Goal: Task Accomplishment & Management: Manage account settings

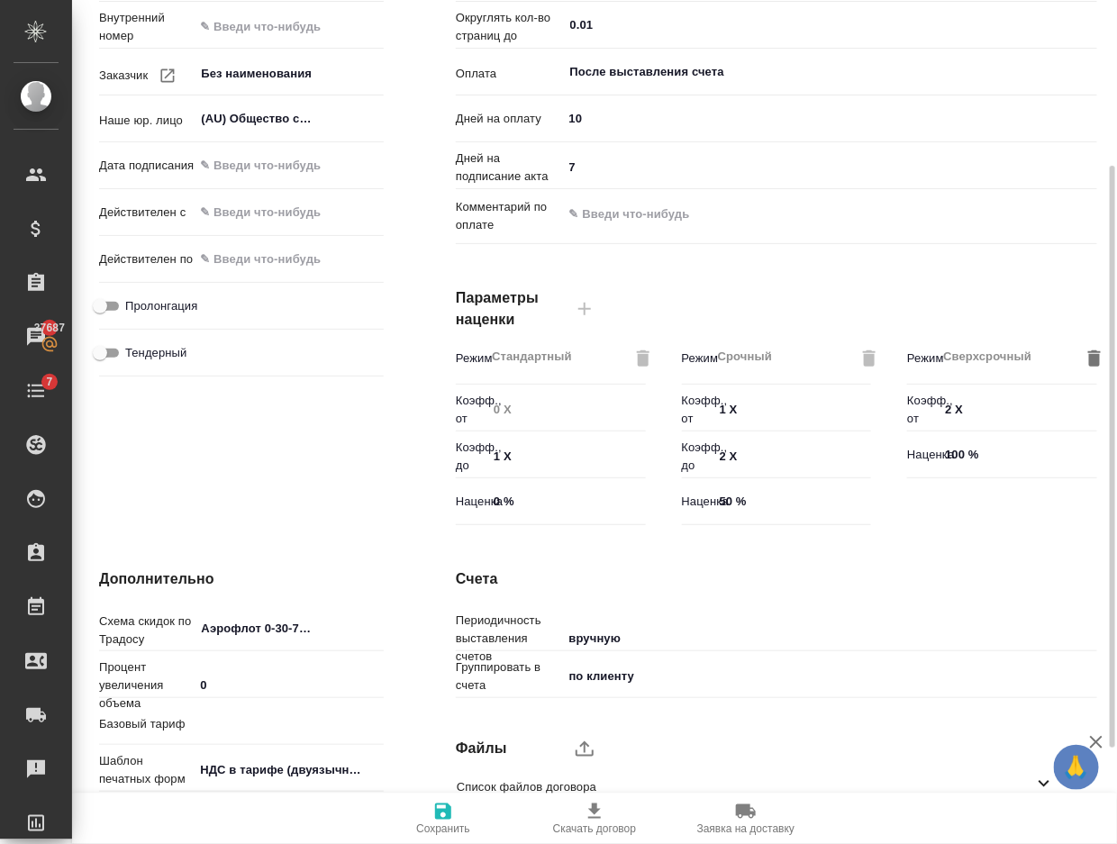
scroll to position [380, 0]
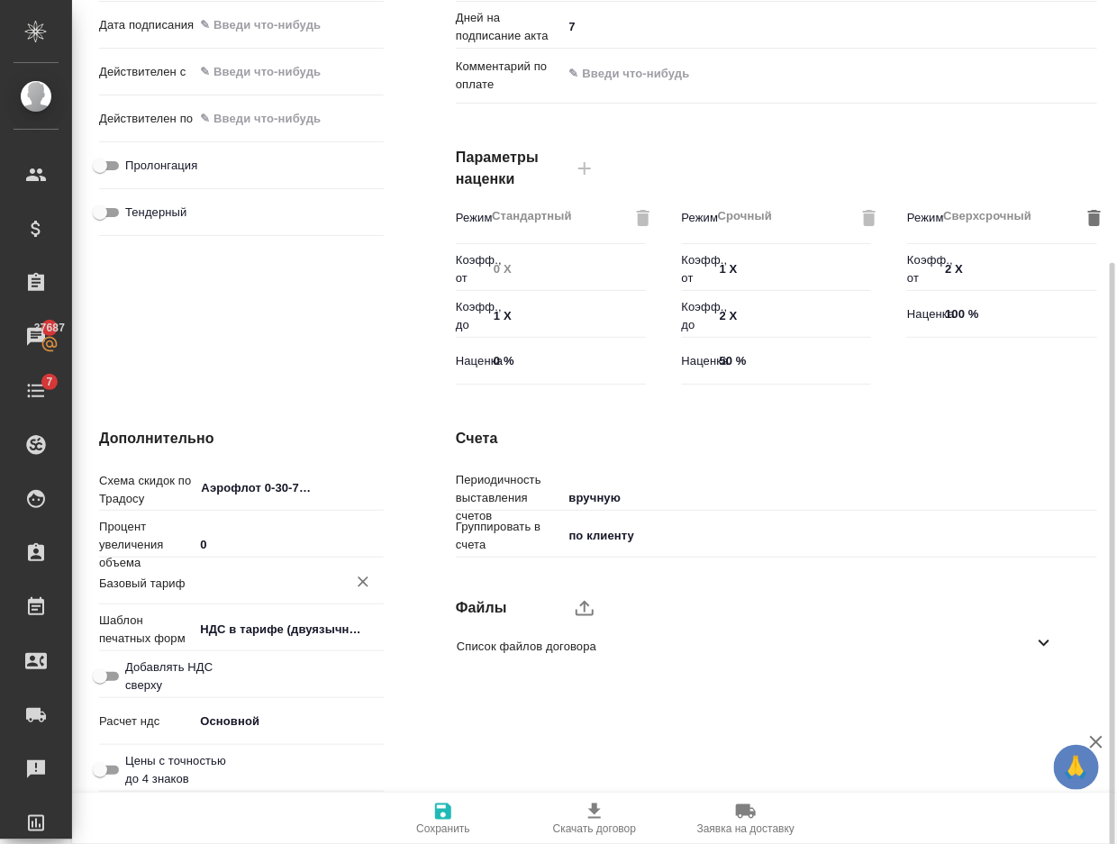
click at [225, 593] on div "​" at bounding box center [289, 581] width 190 height 32
paste input "[URL][DOMAIN_NAME]"
type input "[URL][DOMAIN_NAME]"
click at [225, 593] on div "[URL][DOMAIN_NAME] ​" at bounding box center [289, 581] width 190 height 32
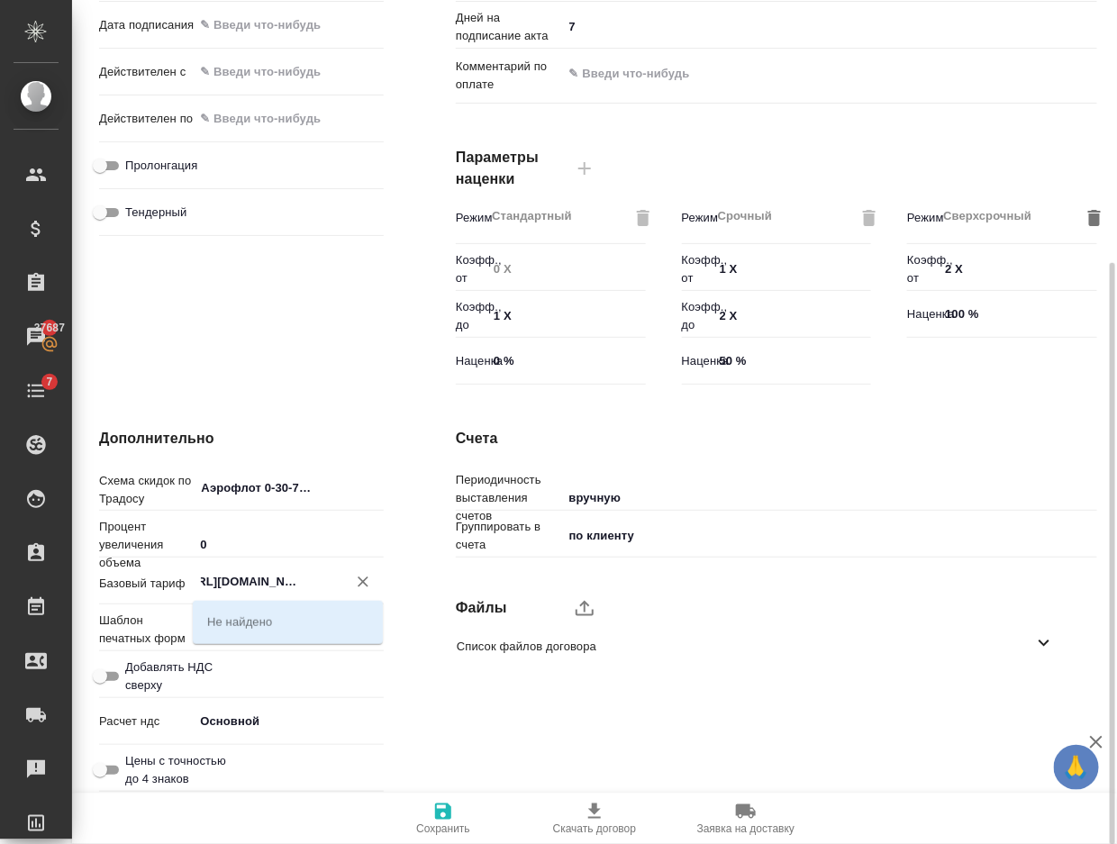
click at [357, 576] on icon "Очистить" at bounding box center [363, 582] width 18 height 18
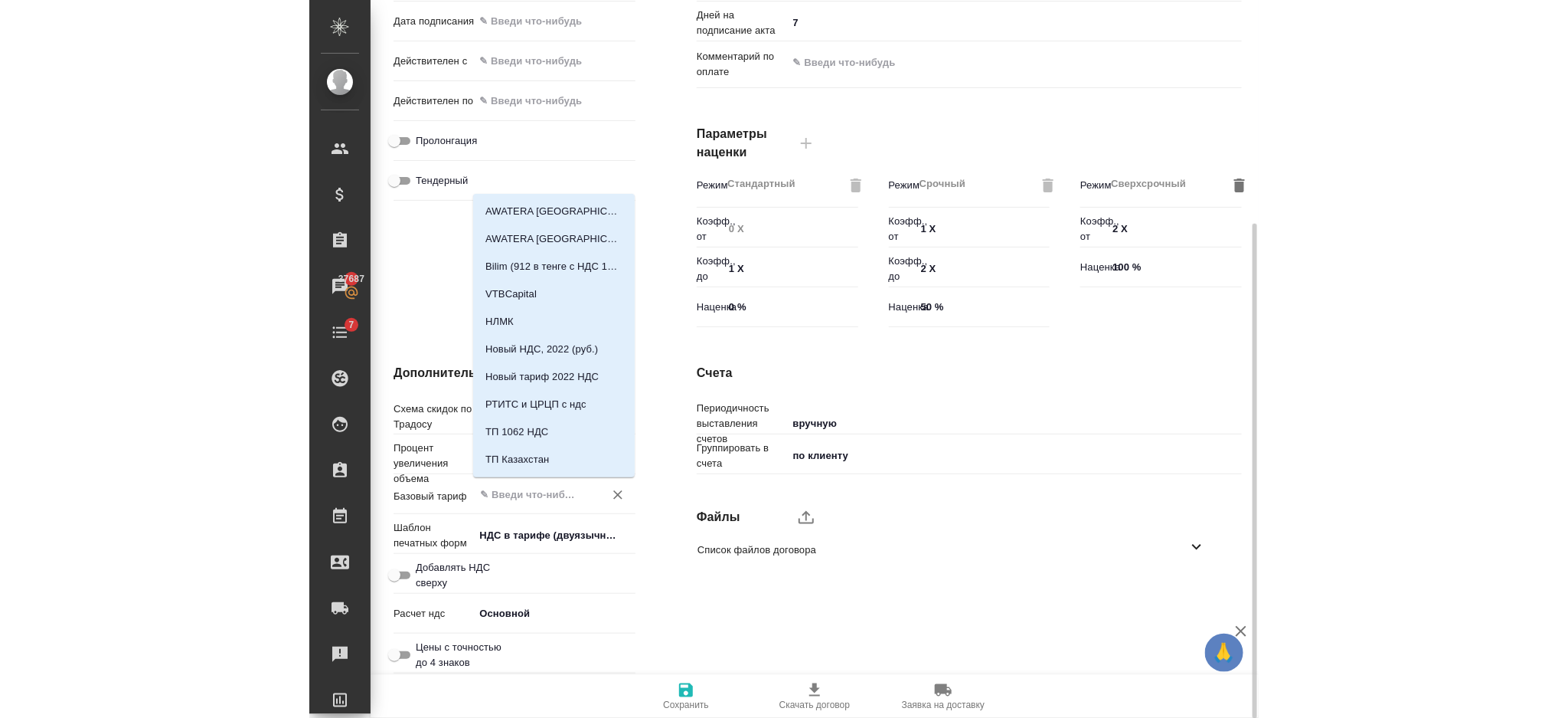
scroll to position [0, 0]
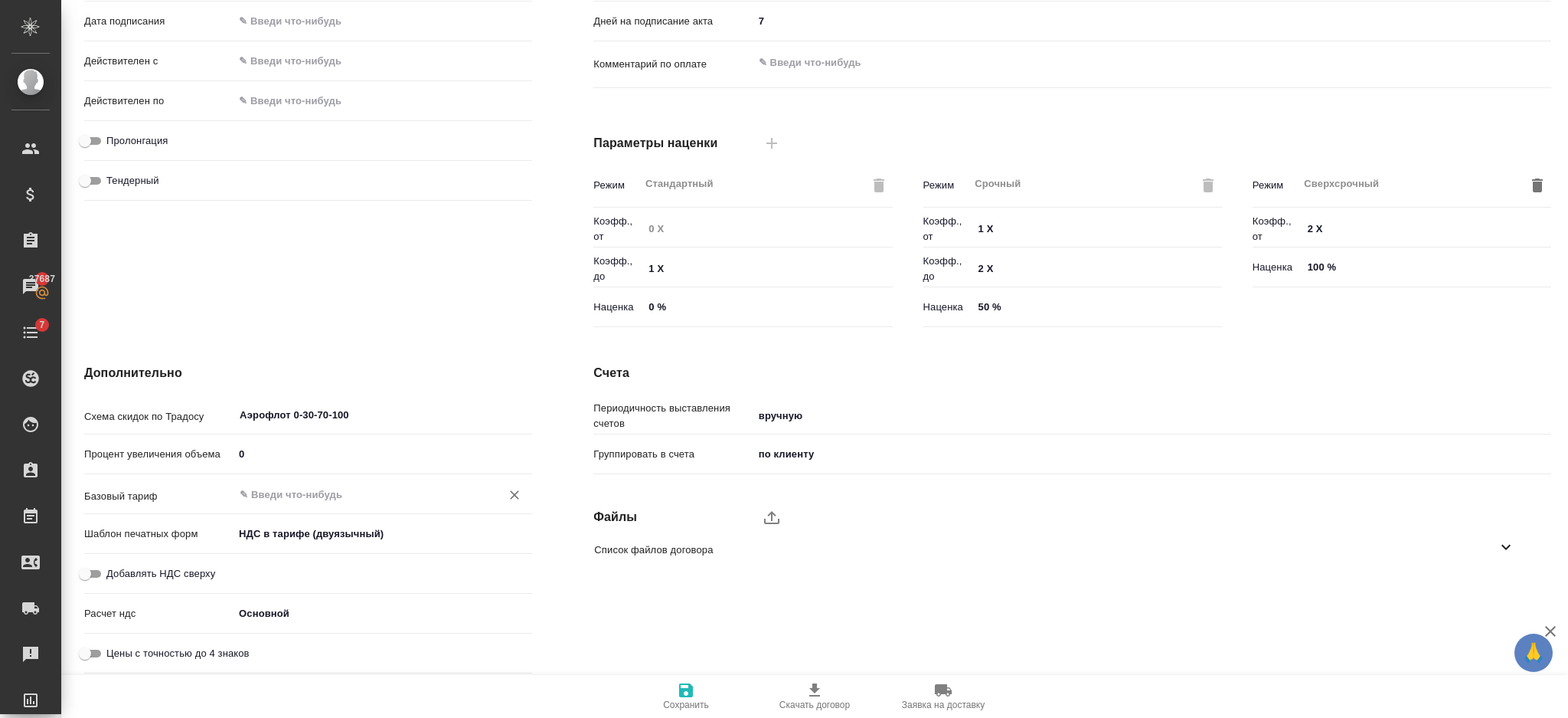
paste input "Монблан_2025_с УПД"
type input "Монблан_2025_с УПД"
click at [383, 495] on input "Монблан_2025_с УПД" at bounding box center [357, 494] width 238 height 19
click at [504, 487] on div at bounding box center [514, 494] width 21 height 21
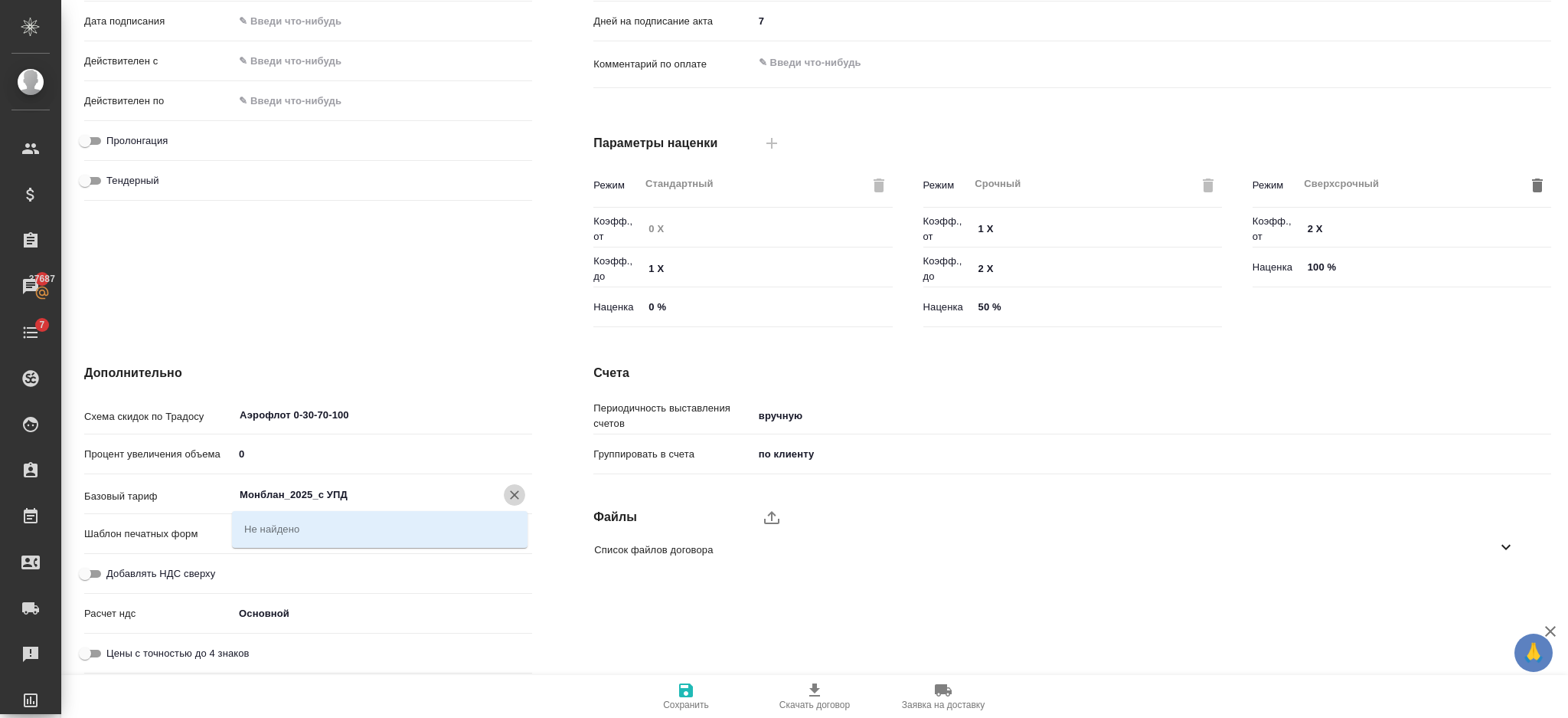
click at [509, 490] on icon "Очистить" at bounding box center [514, 495] width 15 height 15
type input "v"
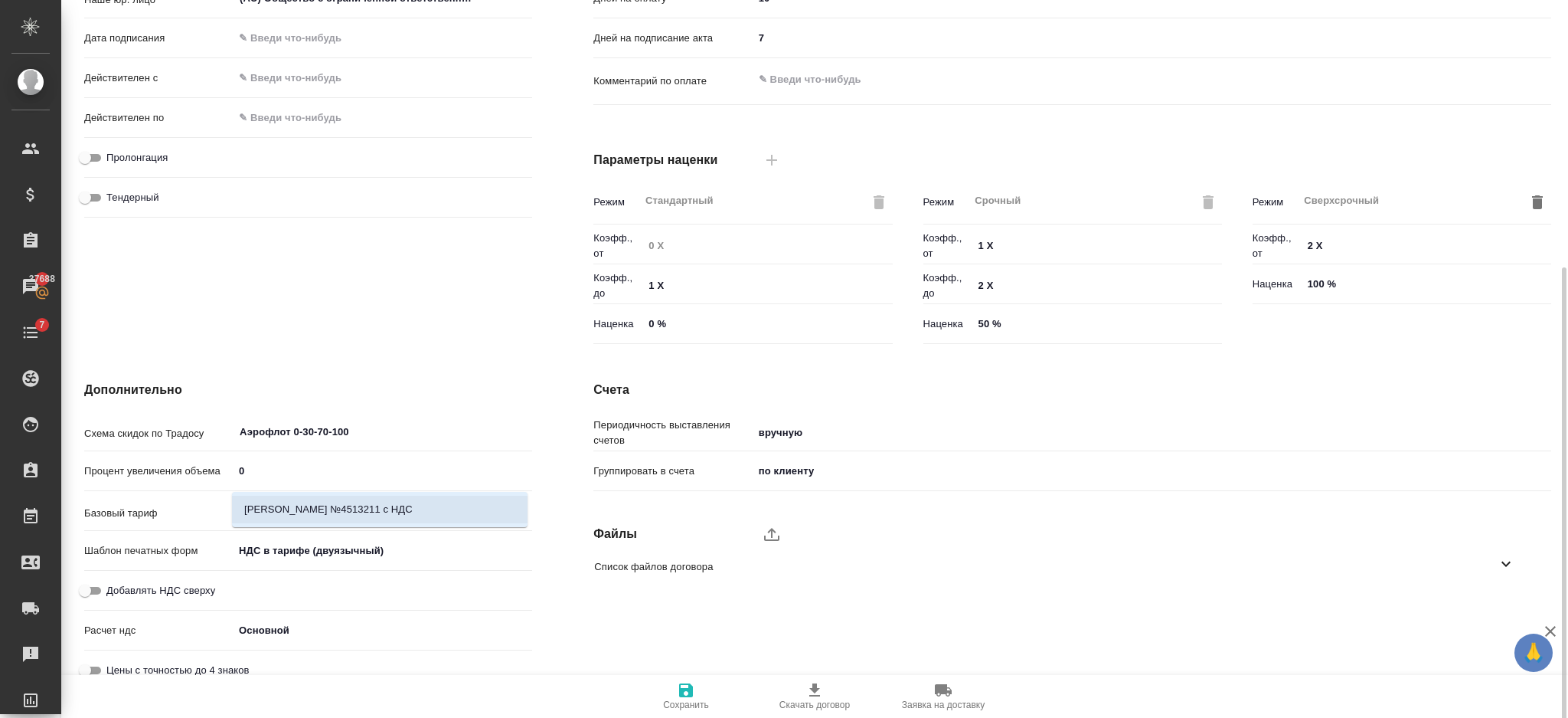
scroll to position [362, 0]
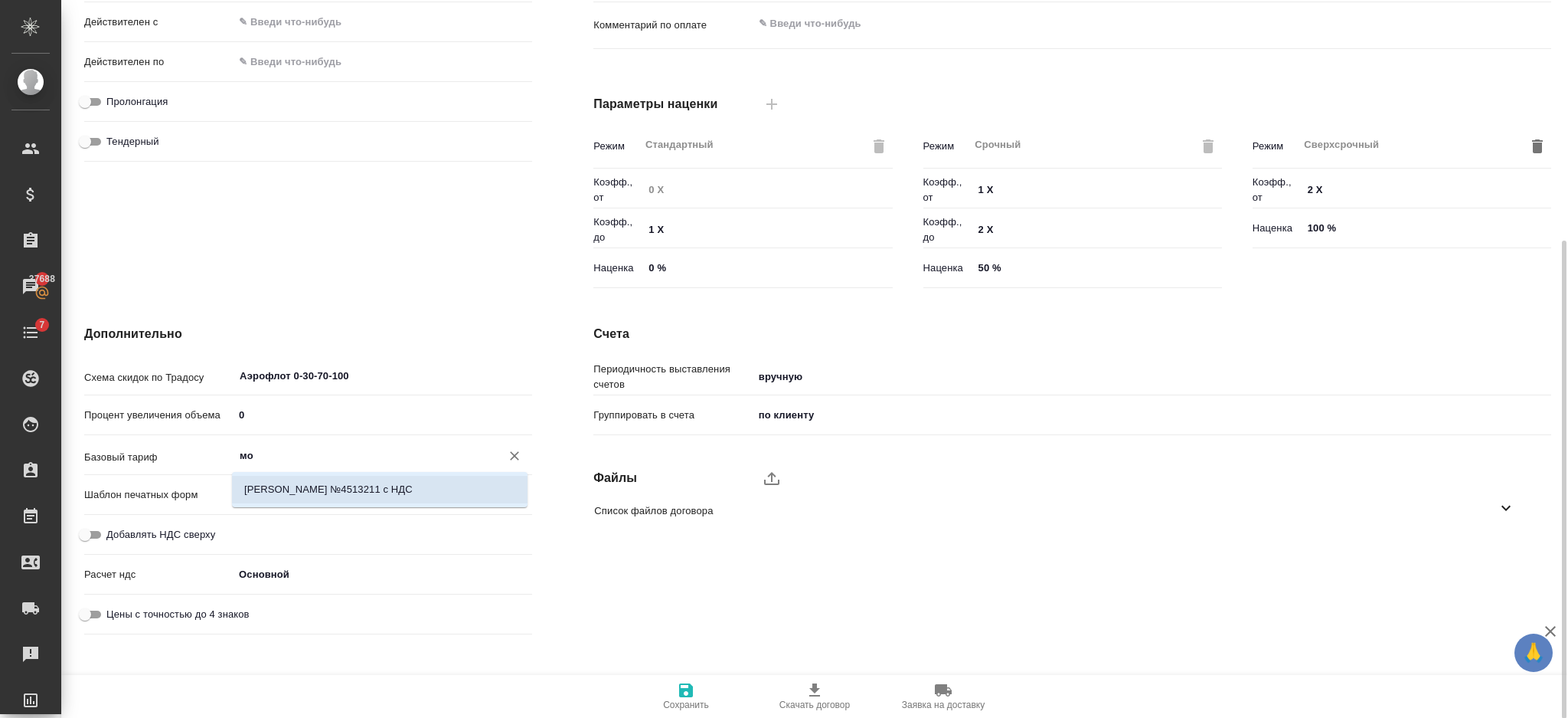
type input "мо"
click at [306, 537] on div "Добавлять НДС сверху" at bounding box center [308, 534] width 448 height 27
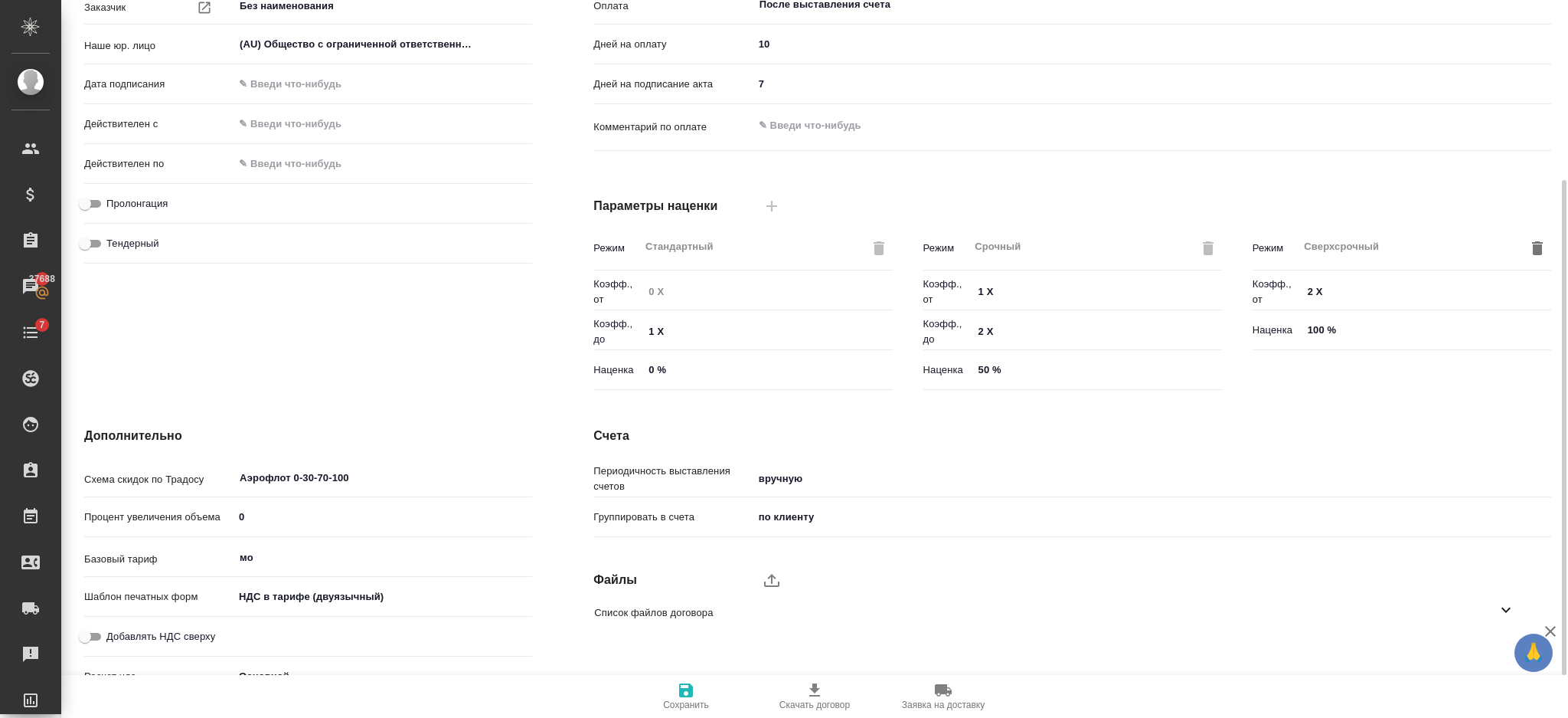
scroll to position [56, 0]
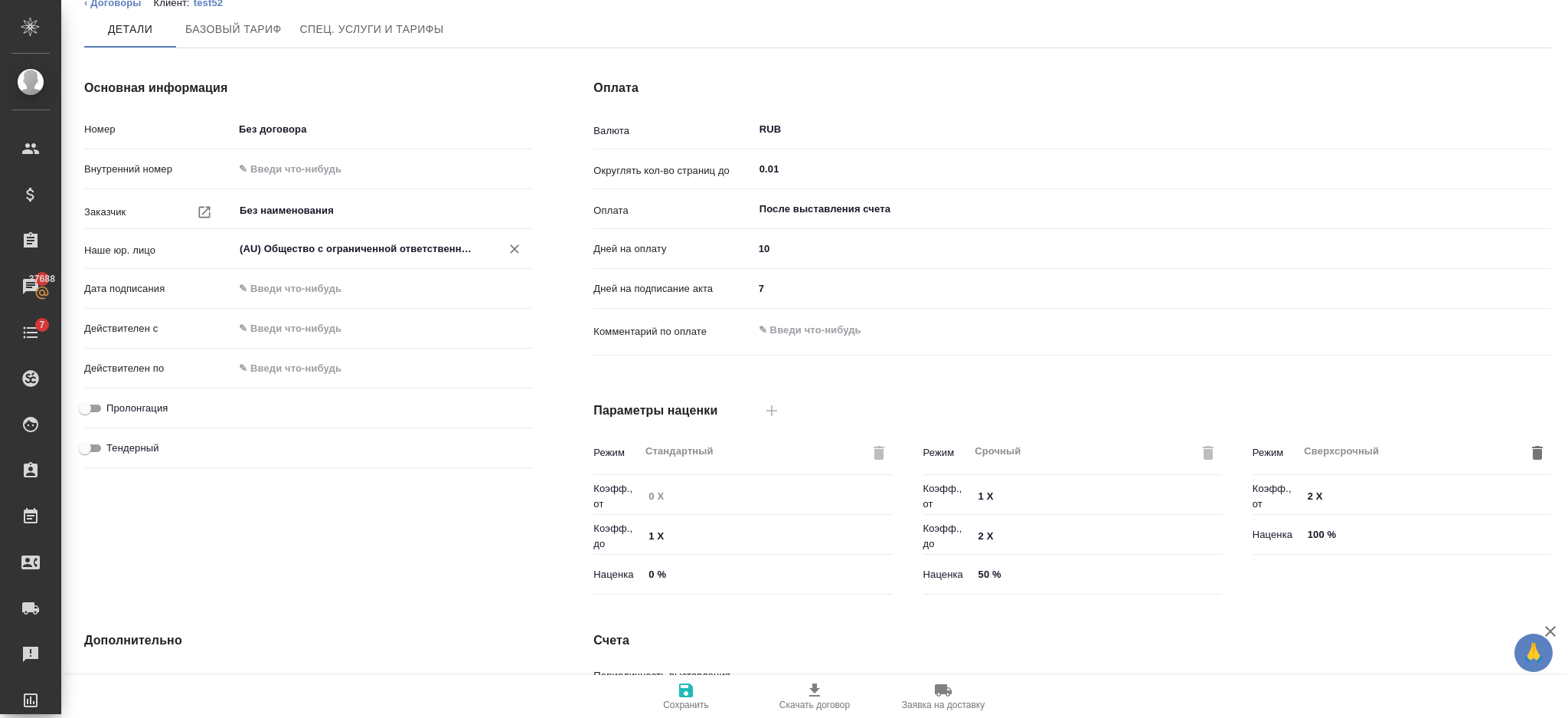
click at [335, 253] on input "(AU) Общество с ограниченной ответственностью "АЛС"" at bounding box center [357, 249] width 238 height 19
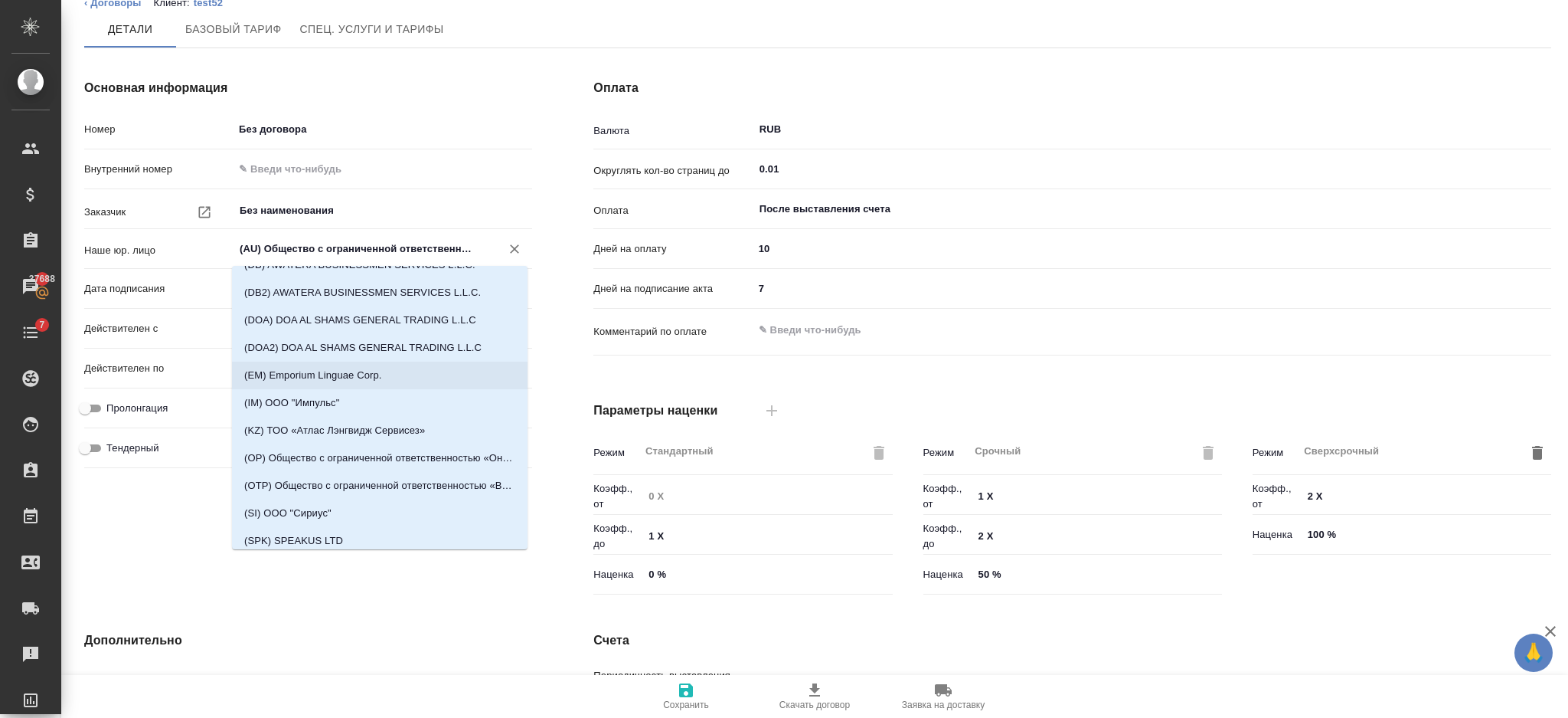
scroll to position [102, 0]
click at [182, 536] on div "Основная информация Номер Без договора Внутренний номер Заказчик Без наименован…" at bounding box center [308, 339] width 509 height 583
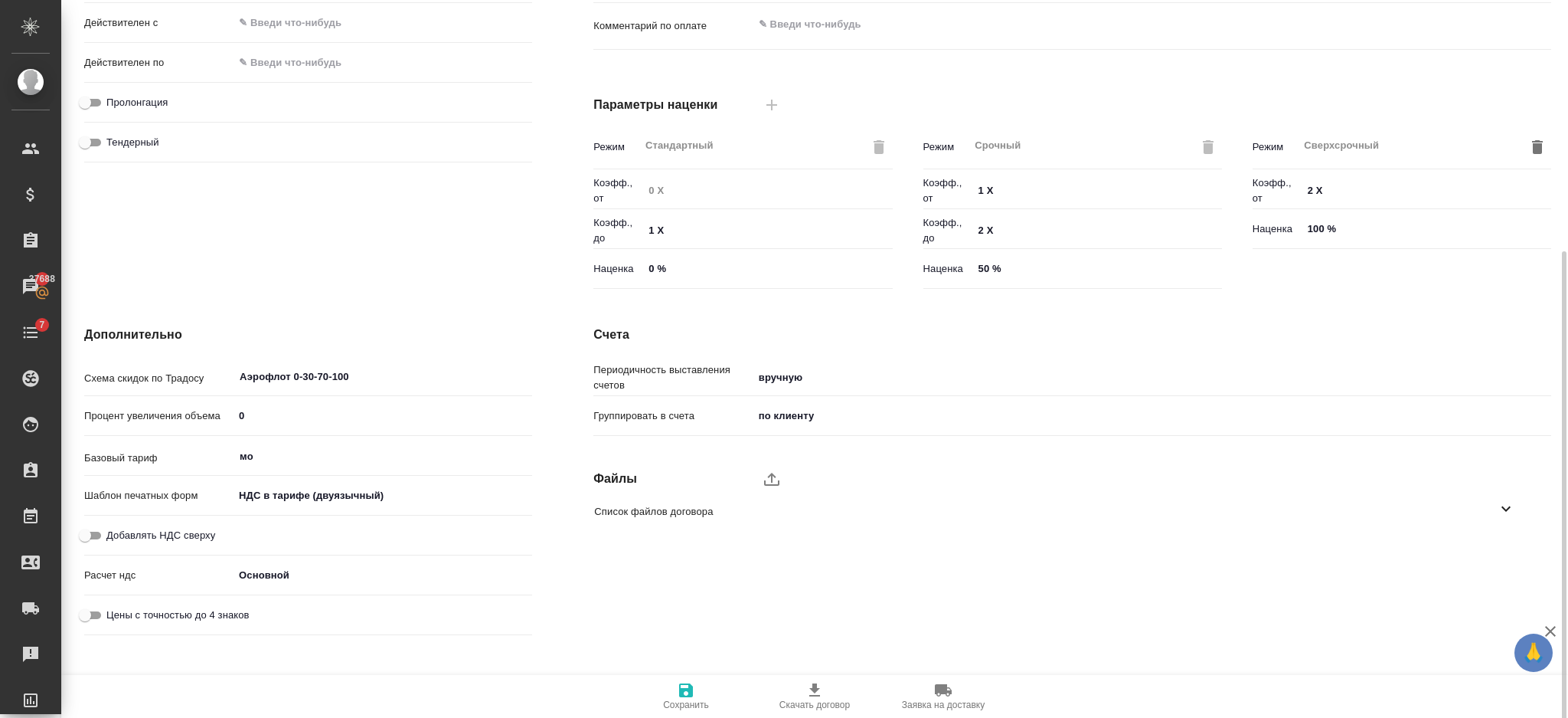
scroll to position [370, 0]
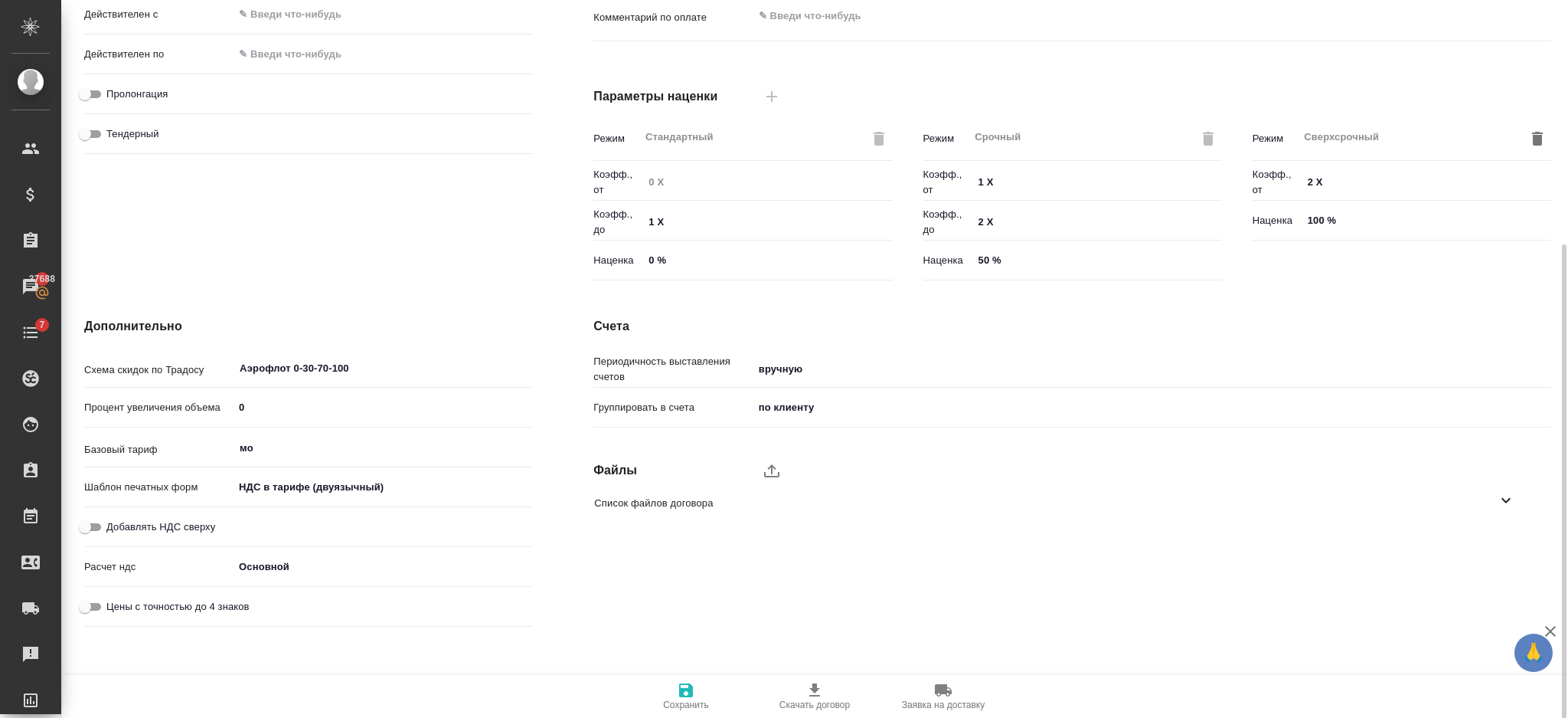
click at [101, 523] on input "Добавлять НДС сверху" at bounding box center [85, 527] width 55 height 19
checkbox input "true"
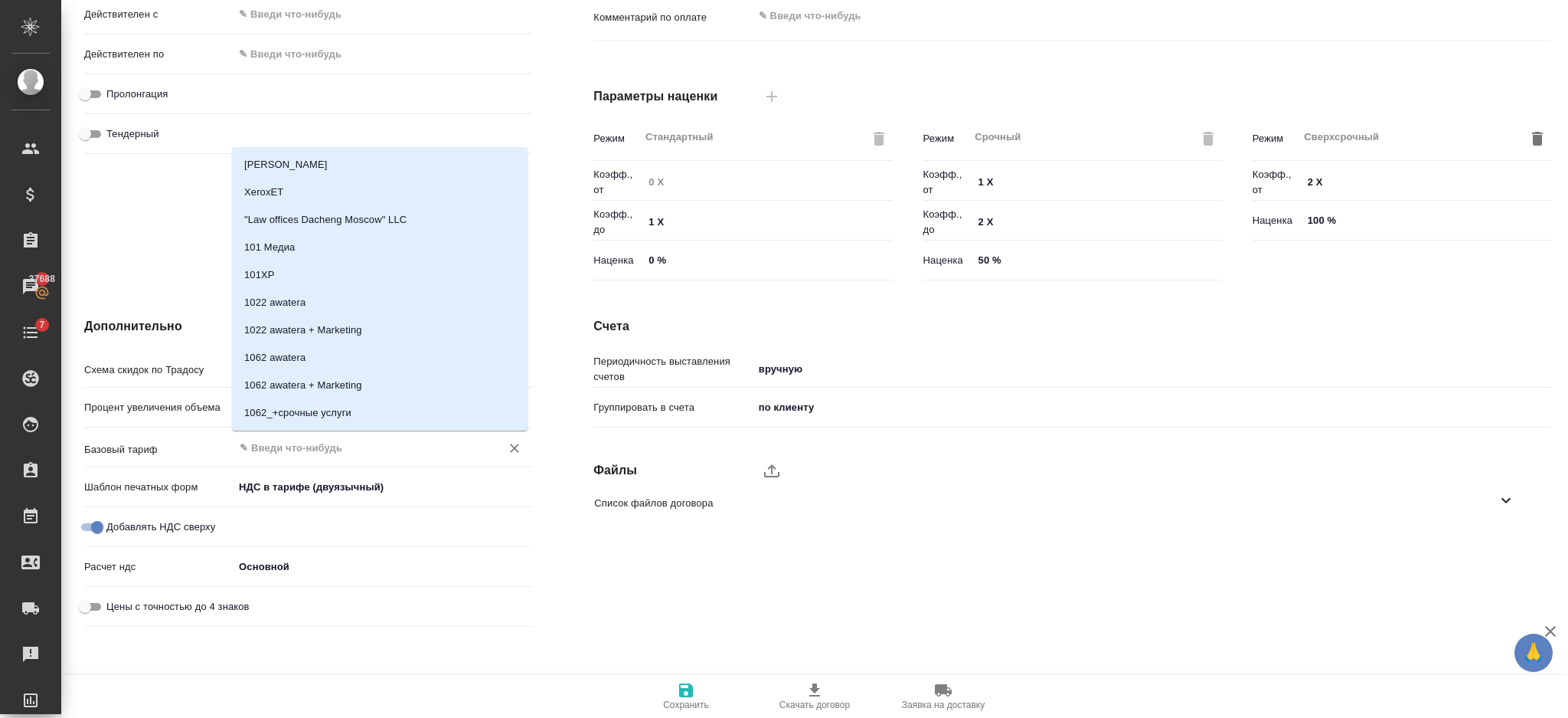
click at [355, 448] on input "text" at bounding box center [357, 447] width 238 height 19
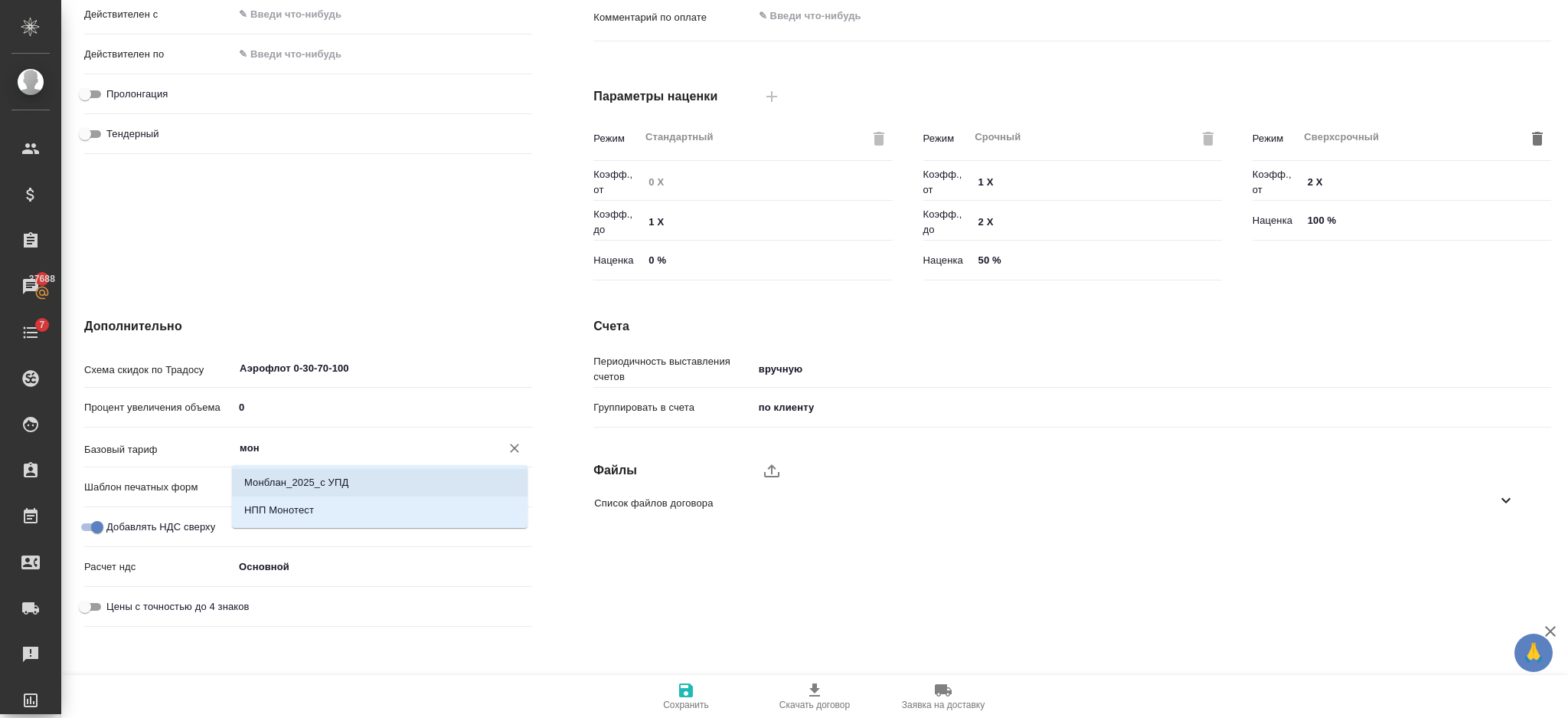
click at [335, 482] on p "Монблан_2025_с УПД" at bounding box center [296, 482] width 104 height 15
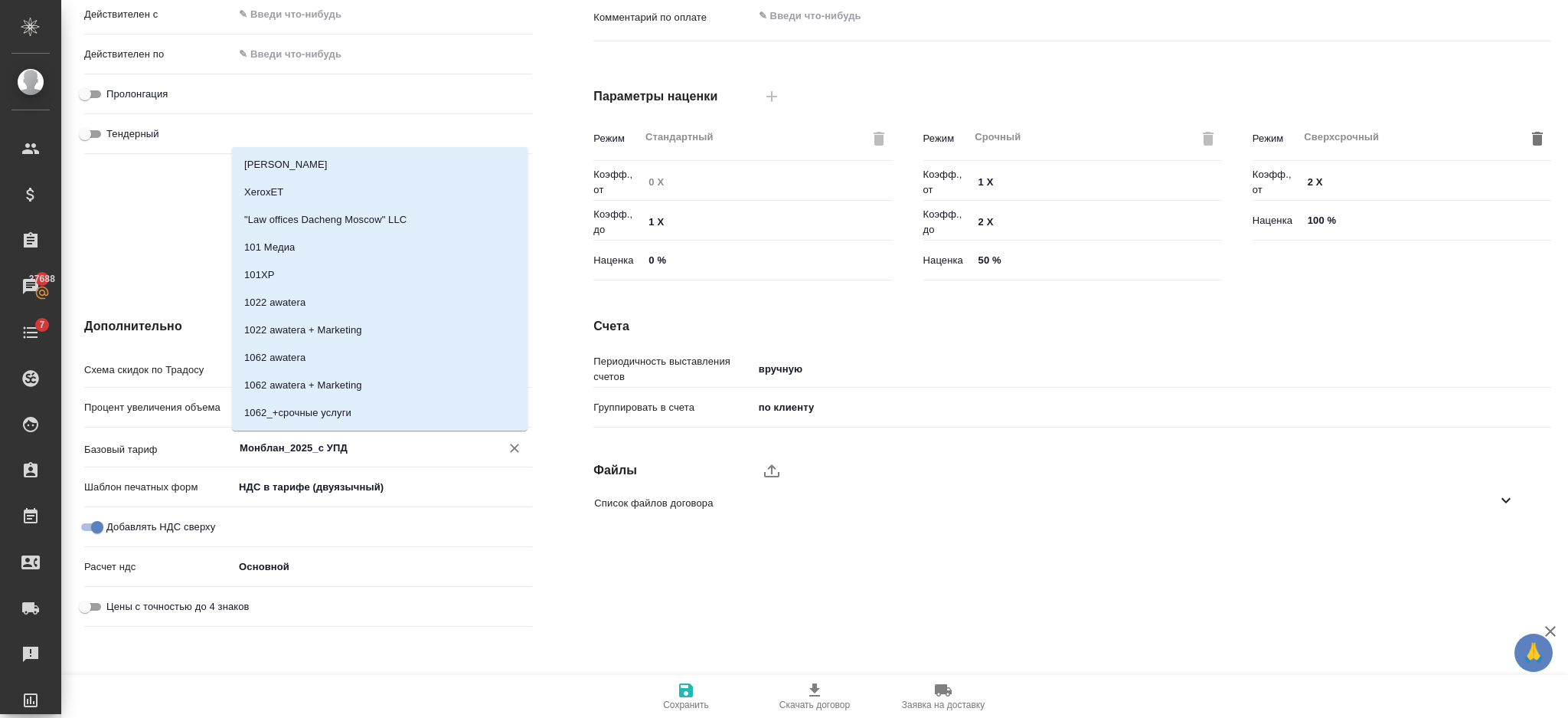
click at [380, 451] on input "Монблан_2025_с УПД" at bounding box center [357, 447] width 238 height 19
click at [380, 436] on div "Монблан_2025_с УПД ​" at bounding box center [383, 447] width 298 height 27
click at [380, 442] on input "Монблан_2025_с УПД" at bounding box center [357, 447] width 238 height 19
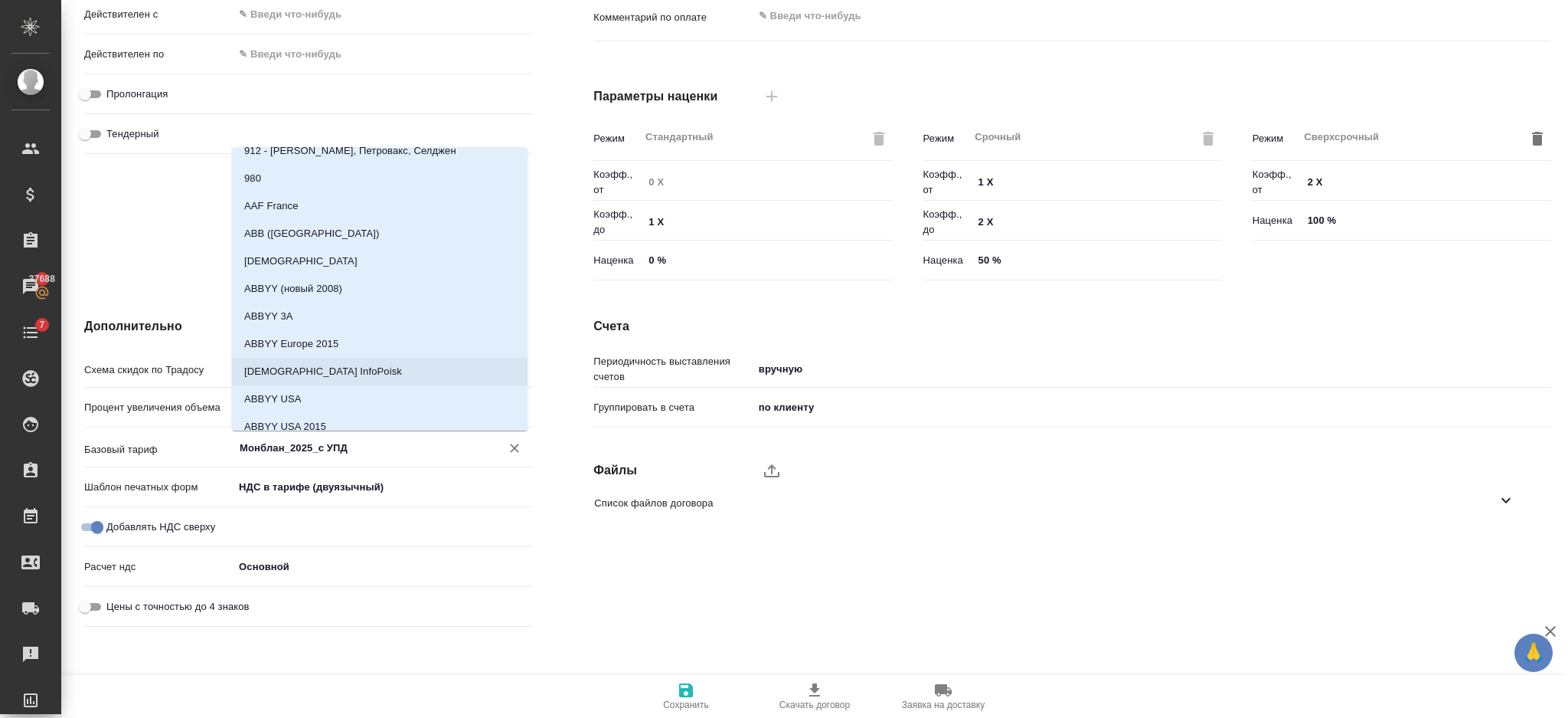
type input "Монблан_2025_с УПД"
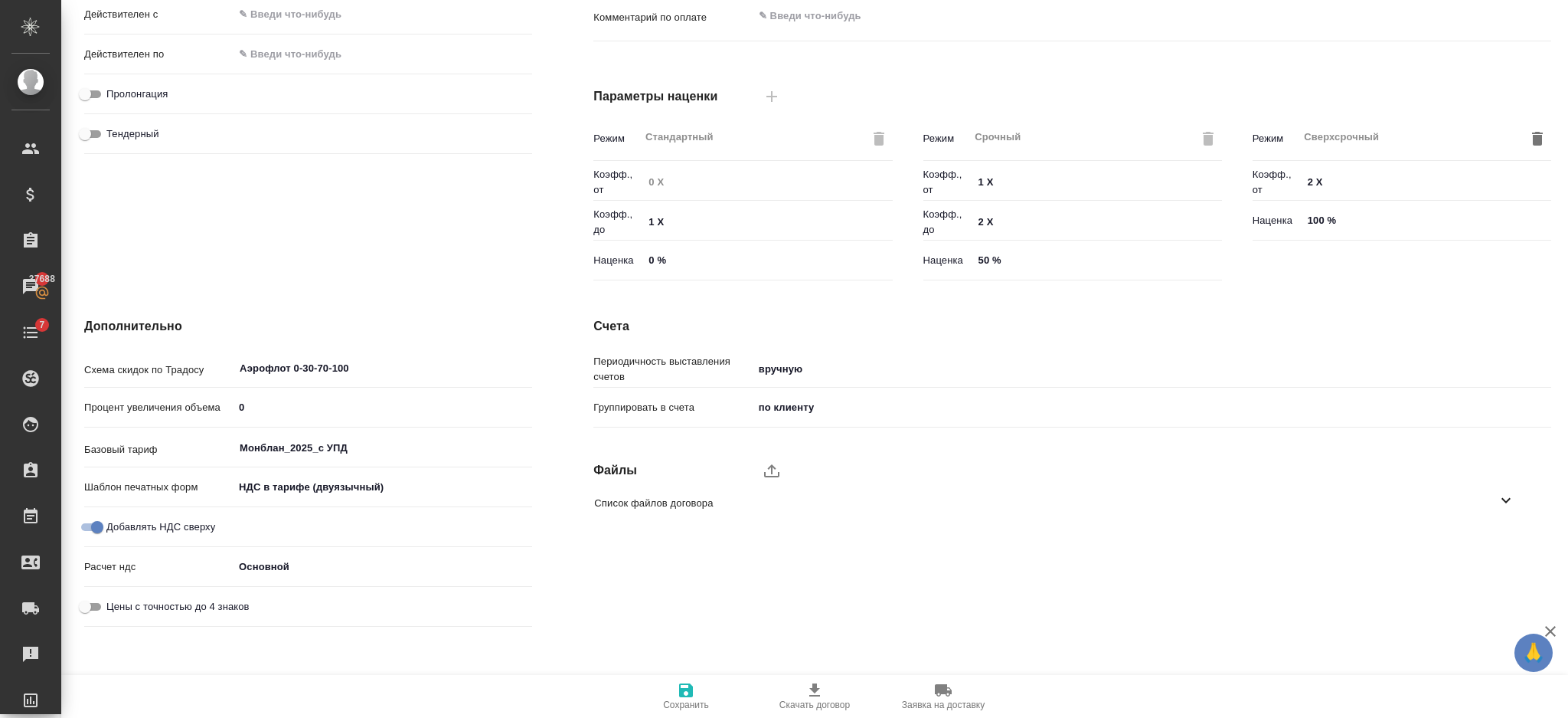
click at [353, 595] on div "Цены с точностью до 4 знаков" at bounding box center [308, 607] width 448 height 27
